Goal: Find specific page/section: Find specific page/section

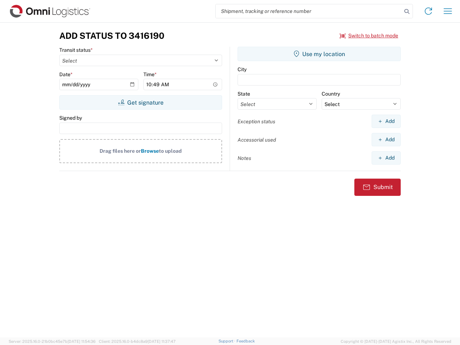
click at [309, 11] on input "search" at bounding box center [308, 11] width 186 height 14
click at [407, 11] on icon at bounding box center [407, 11] width 10 height 10
click at [428, 11] on icon at bounding box center [427, 10] width 11 height 11
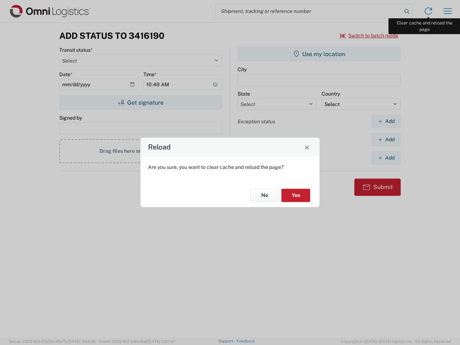
click at [447, 11] on div "Reload Are you sure, you want to clear cache and reload the page? No Yes" at bounding box center [230, 172] width 460 height 345
click at [369, 36] on div "Reload Are you sure, you want to clear cache and reload the page? No Yes" at bounding box center [230, 172] width 460 height 345
click at [140, 102] on div "Reload Are you sure, you want to clear cache and reload the page? No Yes" at bounding box center [230, 172] width 460 height 345
click at [319, 54] on div "Reload Are you sure, you want to clear cache and reload the page? No Yes" at bounding box center [230, 172] width 460 height 345
click at [386, 121] on div "Reload Are you sure, you want to clear cache and reload the page? No Yes" at bounding box center [230, 172] width 460 height 345
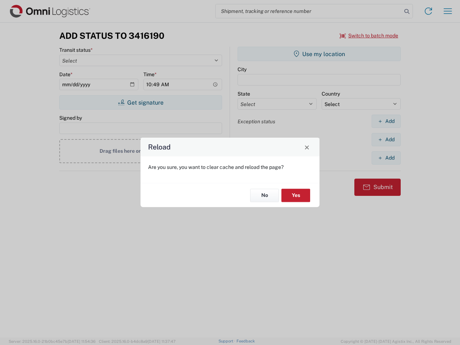
click at [386, 139] on div "Reload Are you sure, you want to clear cache and reload the page? No Yes" at bounding box center [230, 172] width 460 height 345
click at [386, 158] on div "Reload Are you sure, you want to clear cache and reload the page? No Yes" at bounding box center [230, 172] width 460 height 345
